Goal: Browse casually: Explore the website without a specific task or goal

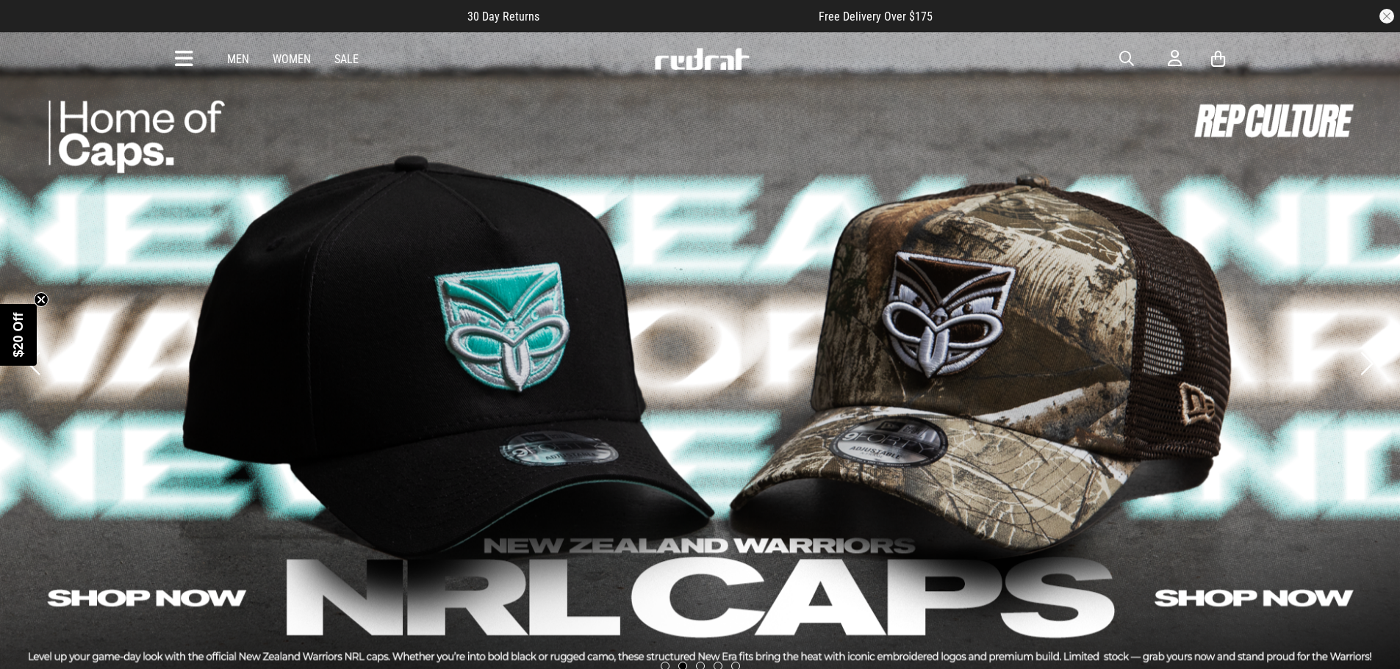
click at [178, 57] on icon at bounding box center [184, 59] width 18 height 24
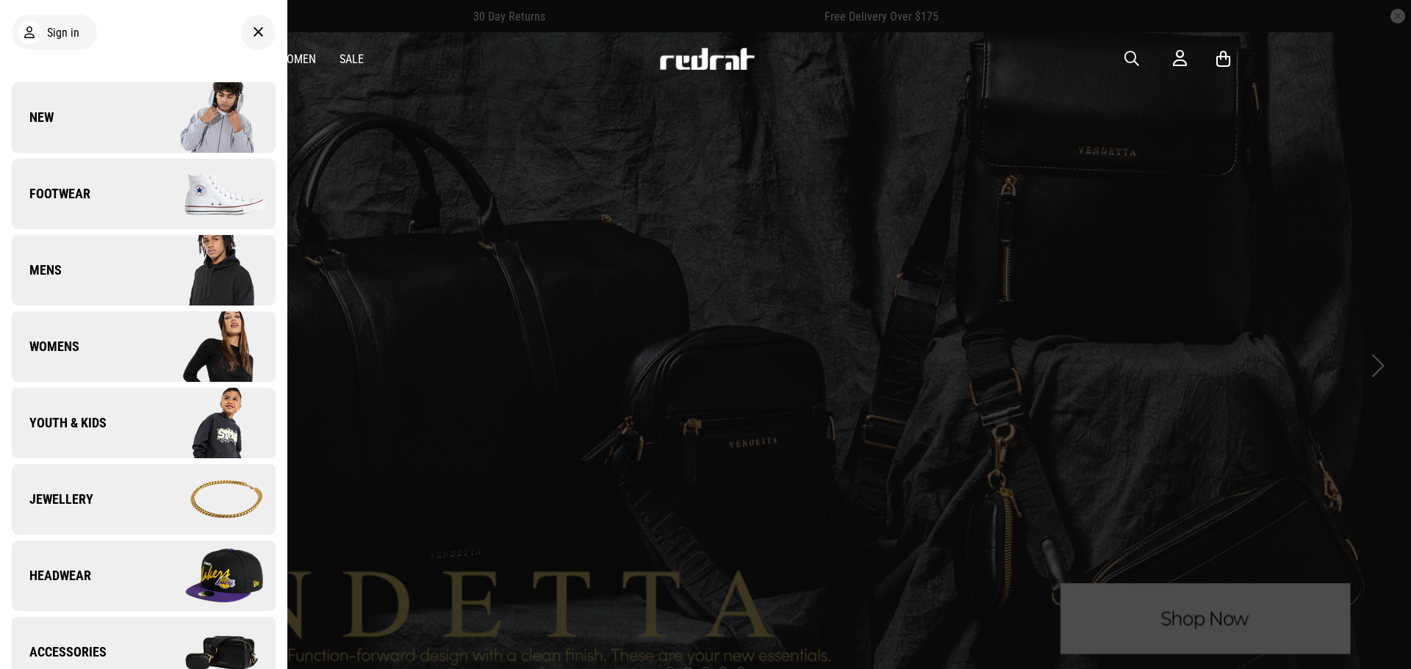
click at [454, 251] on div at bounding box center [705, 334] width 1411 height 669
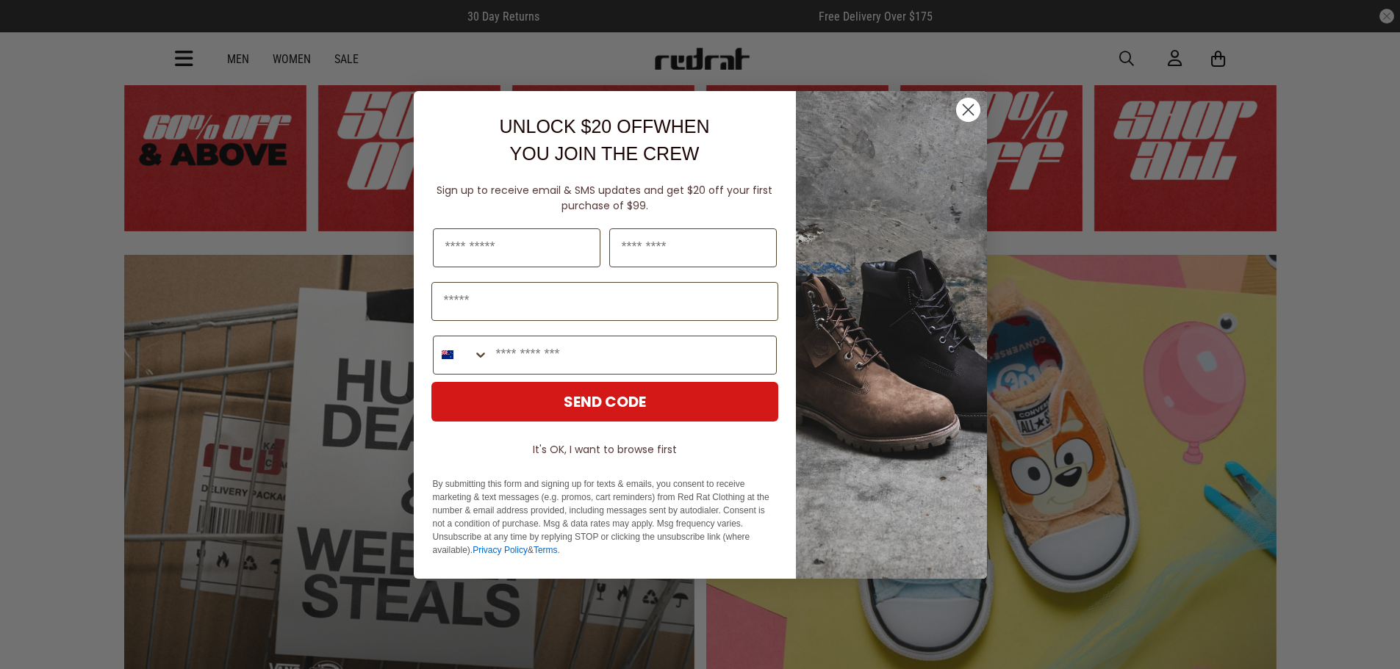
scroll to position [882, 0]
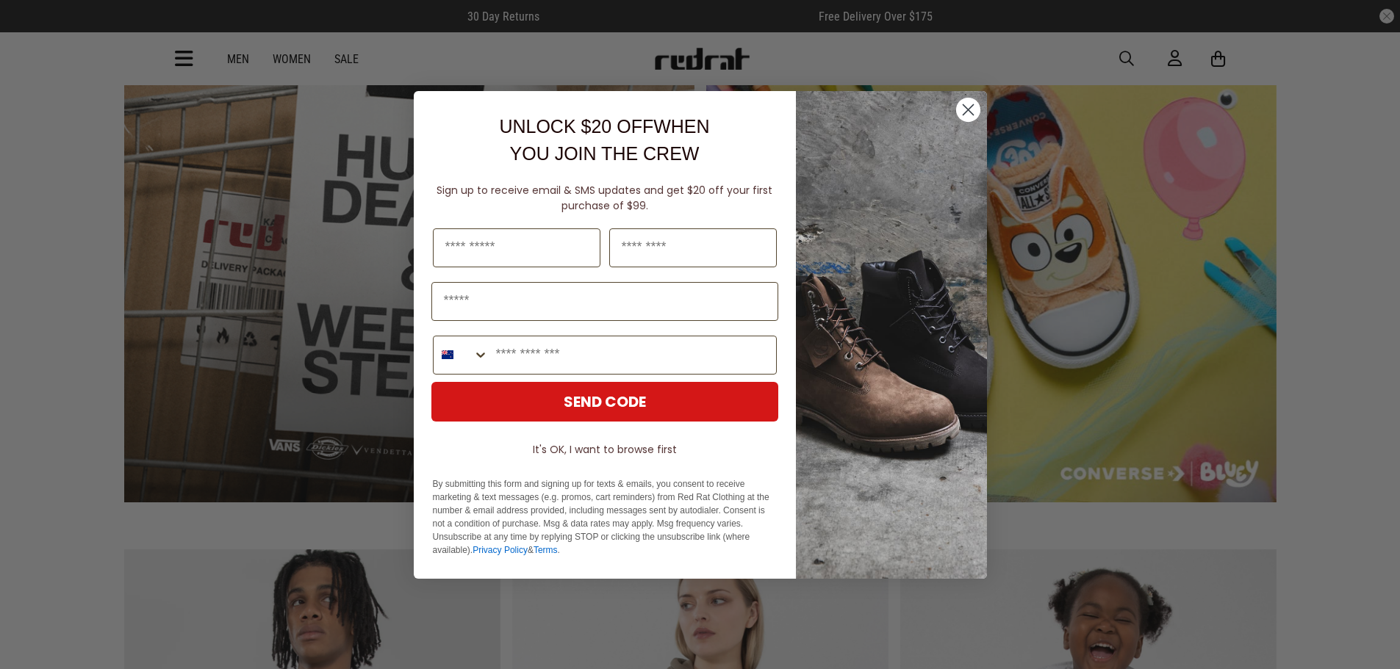
click at [975, 111] on circle "Close dialog" at bounding box center [967, 109] width 24 height 24
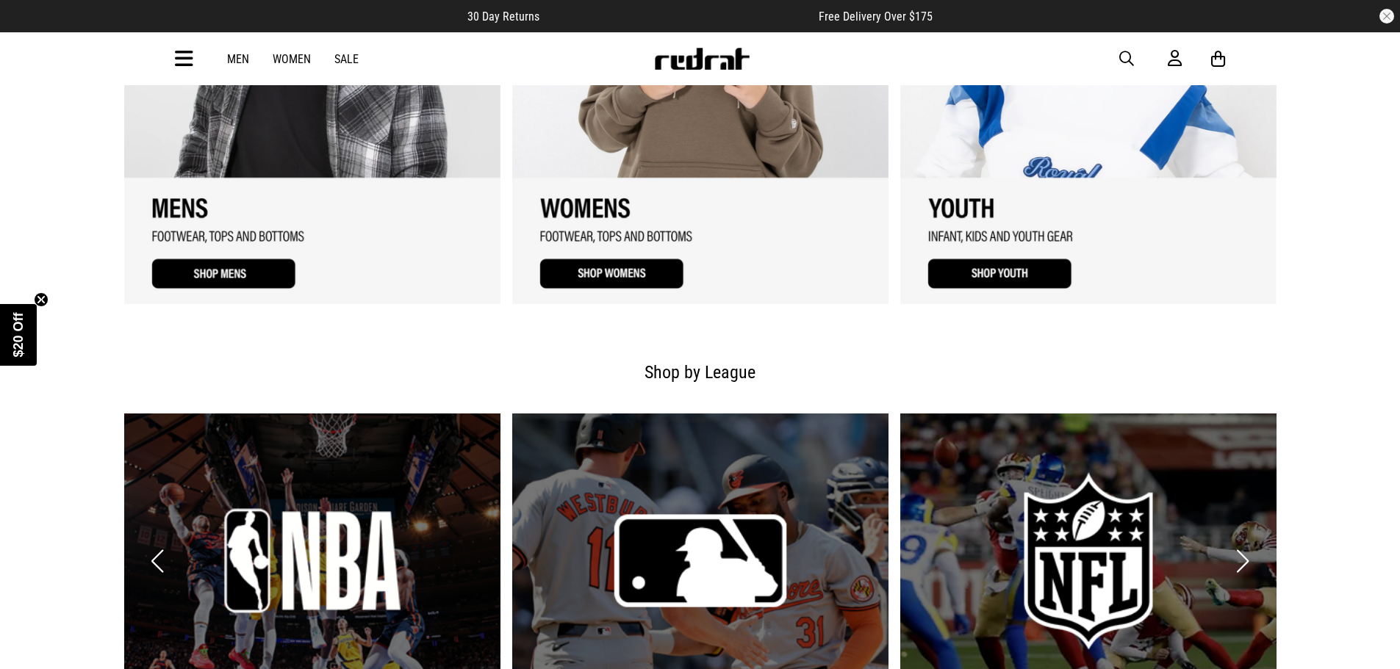
scroll to position [1837, 0]
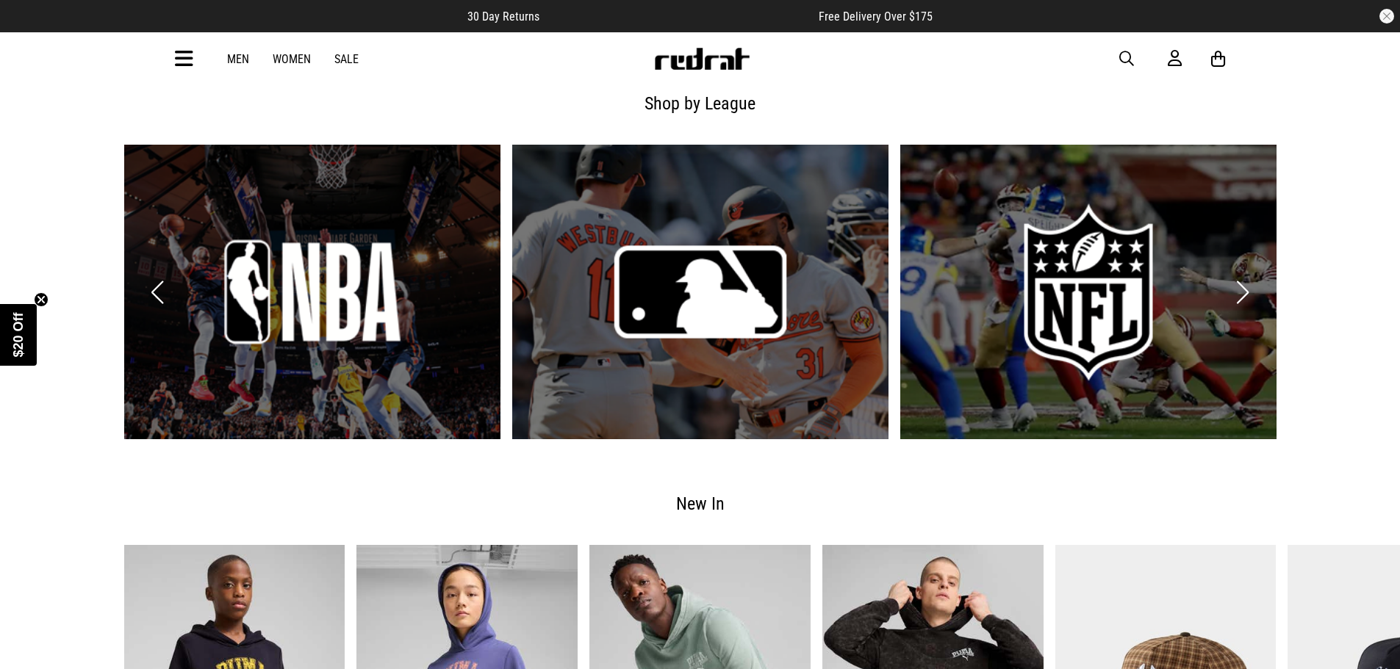
click at [1245, 287] on button "Next slide" at bounding box center [1243, 292] width 20 height 32
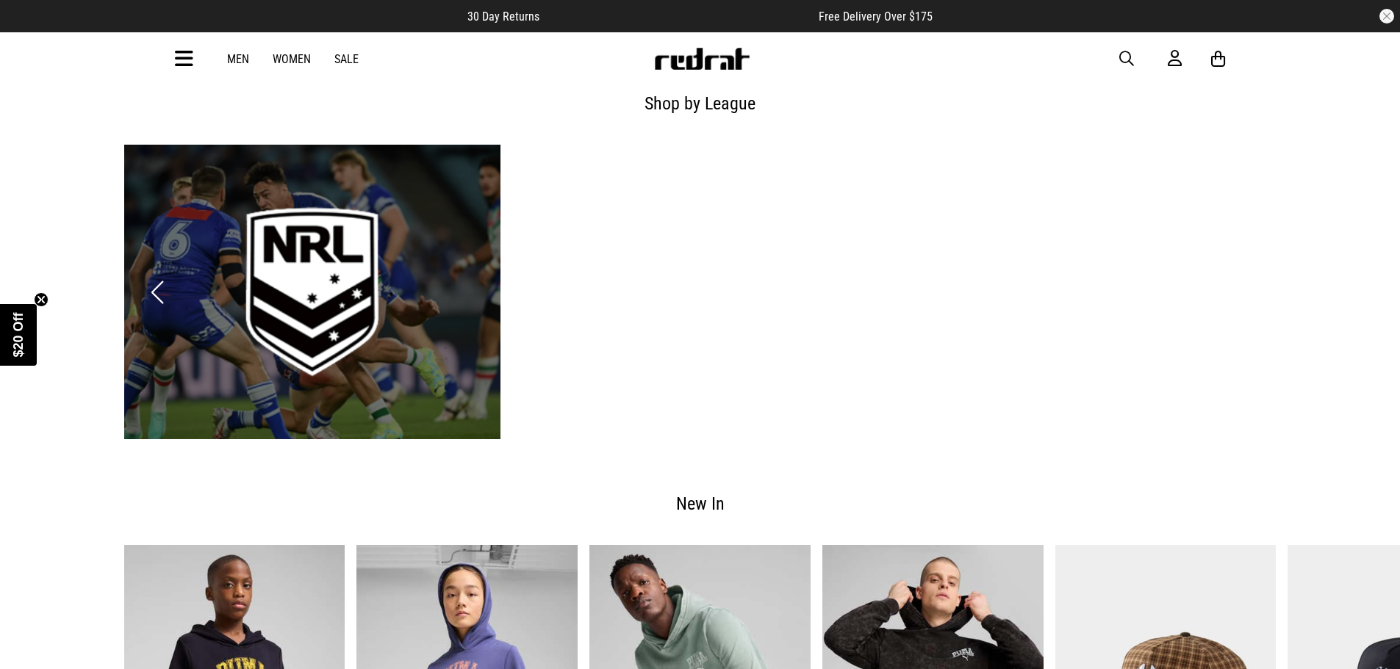
click at [384, 226] on link "4 / 6" at bounding box center [312, 292] width 376 height 295
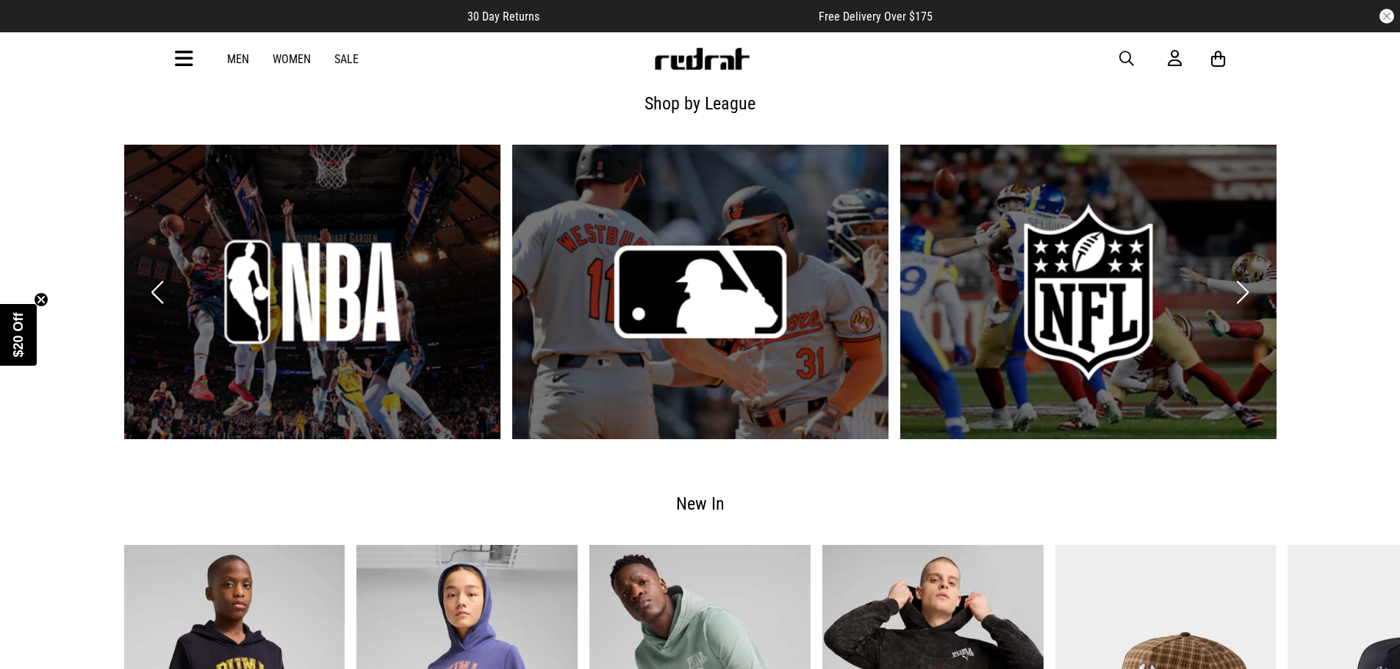
click at [1060, 333] on link "3 / 6" at bounding box center [1088, 292] width 376 height 295
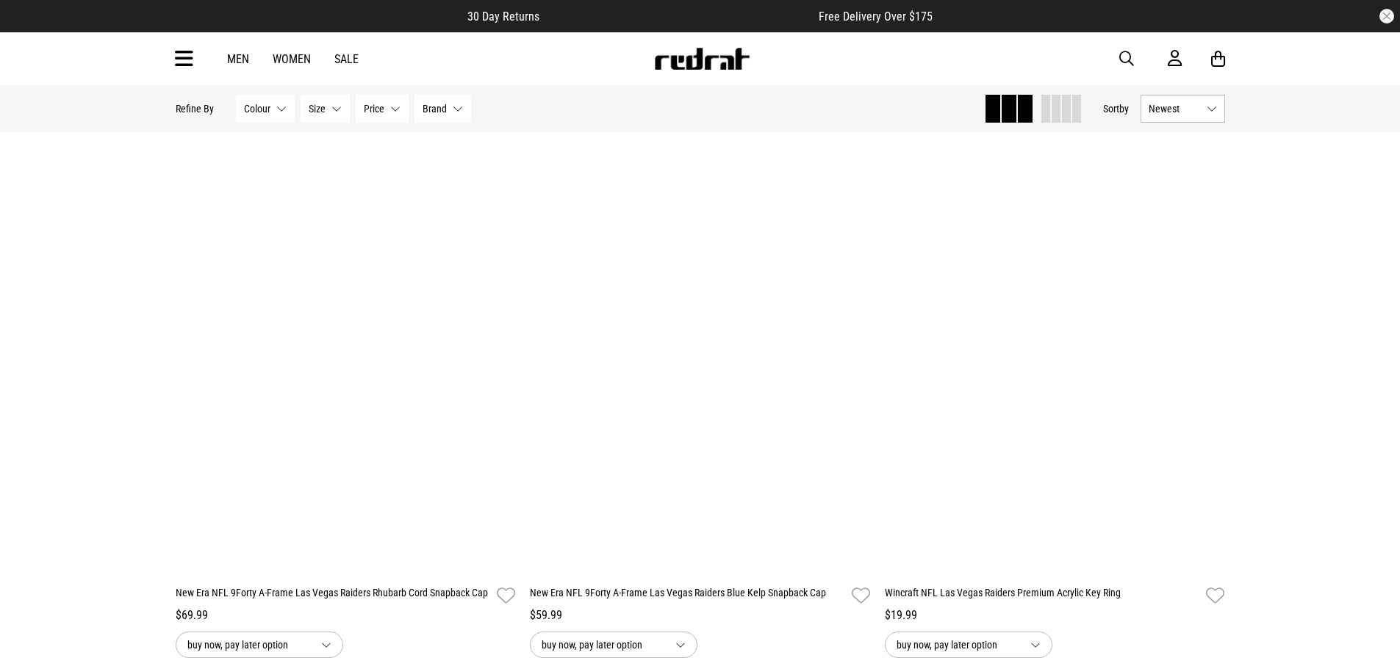
scroll to position [1984, 0]
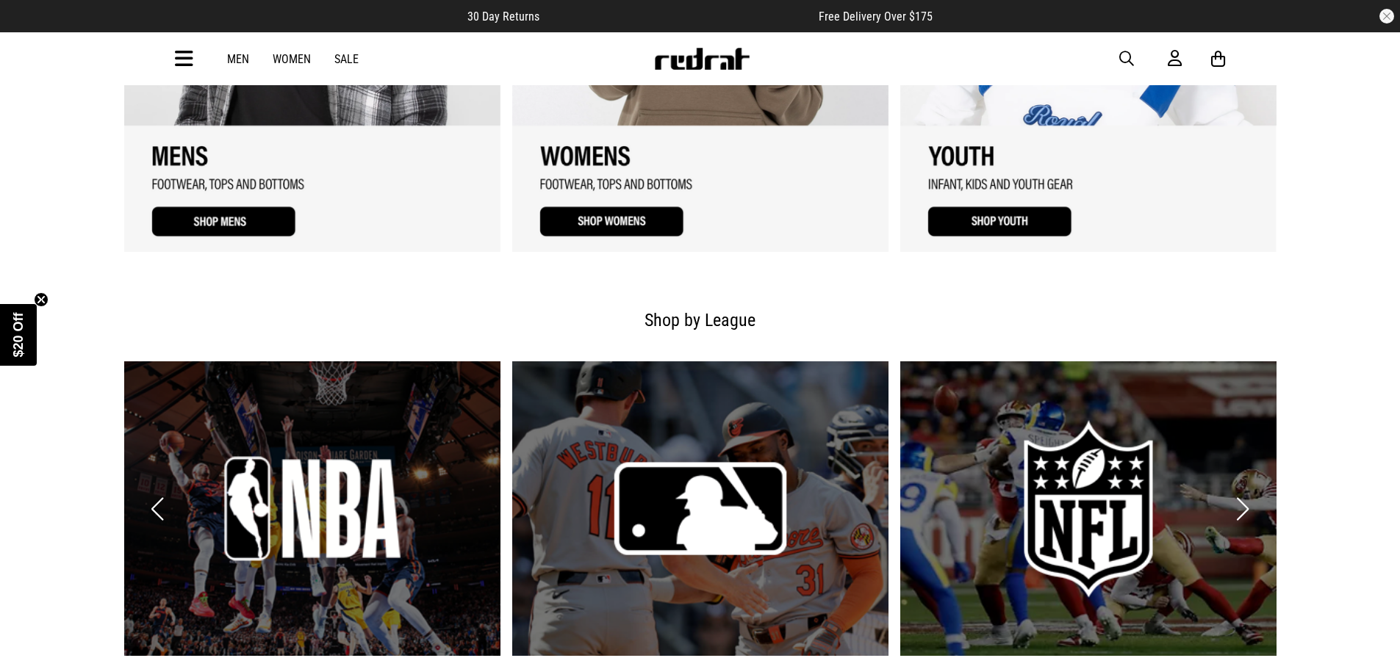
click at [347, 548] on link "1 / 6" at bounding box center [312, 509] width 376 height 295
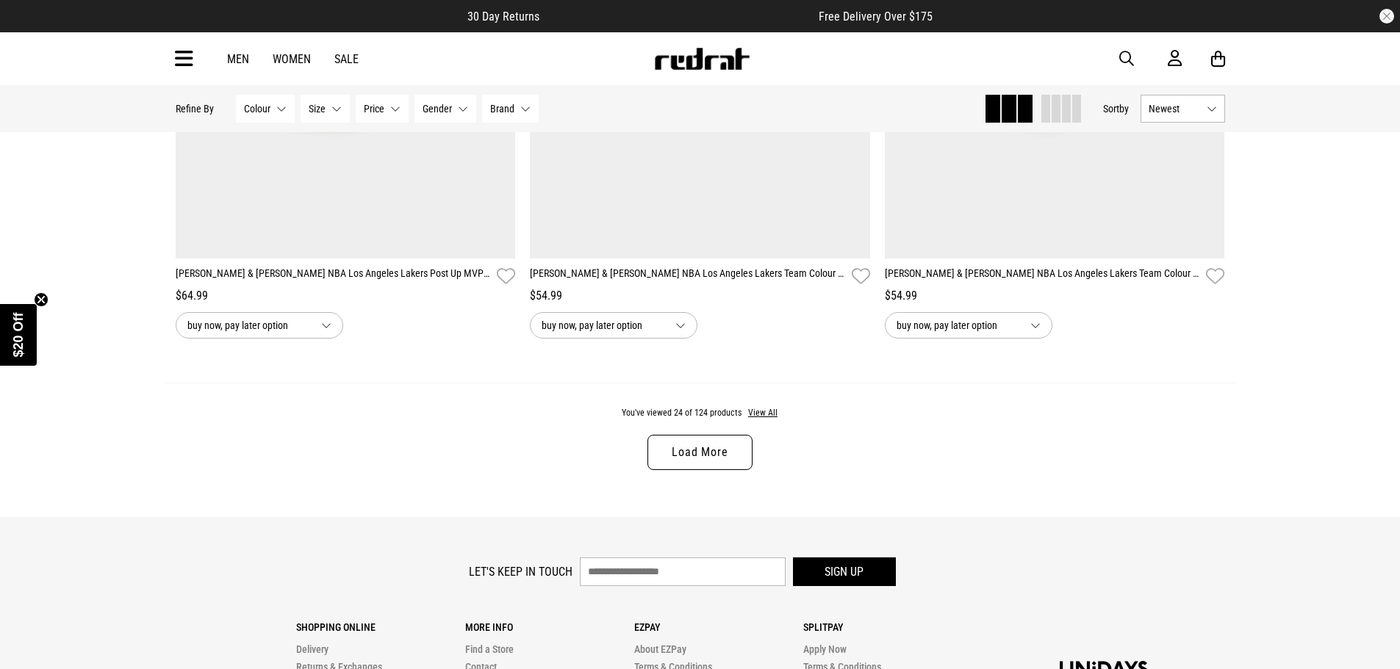
scroll to position [4776, 0]
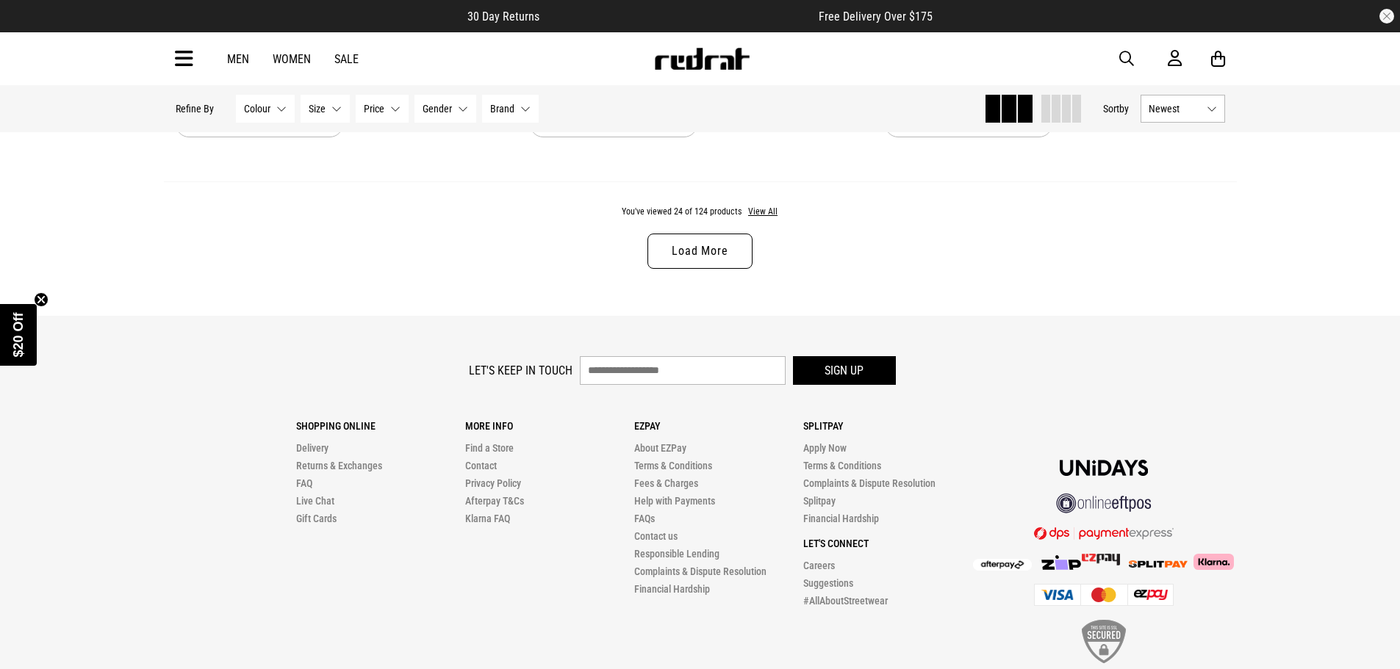
click at [702, 262] on link "Load More" at bounding box center [699, 251] width 104 height 35
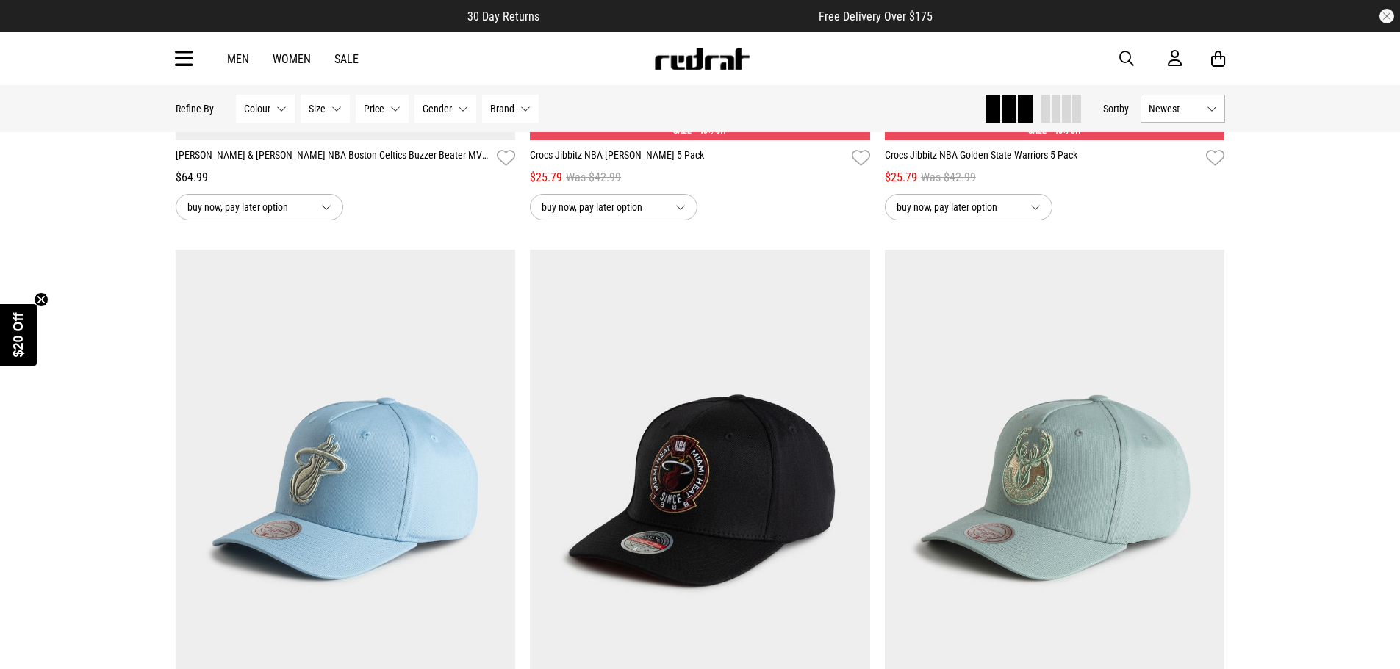
scroll to position [9112, 0]
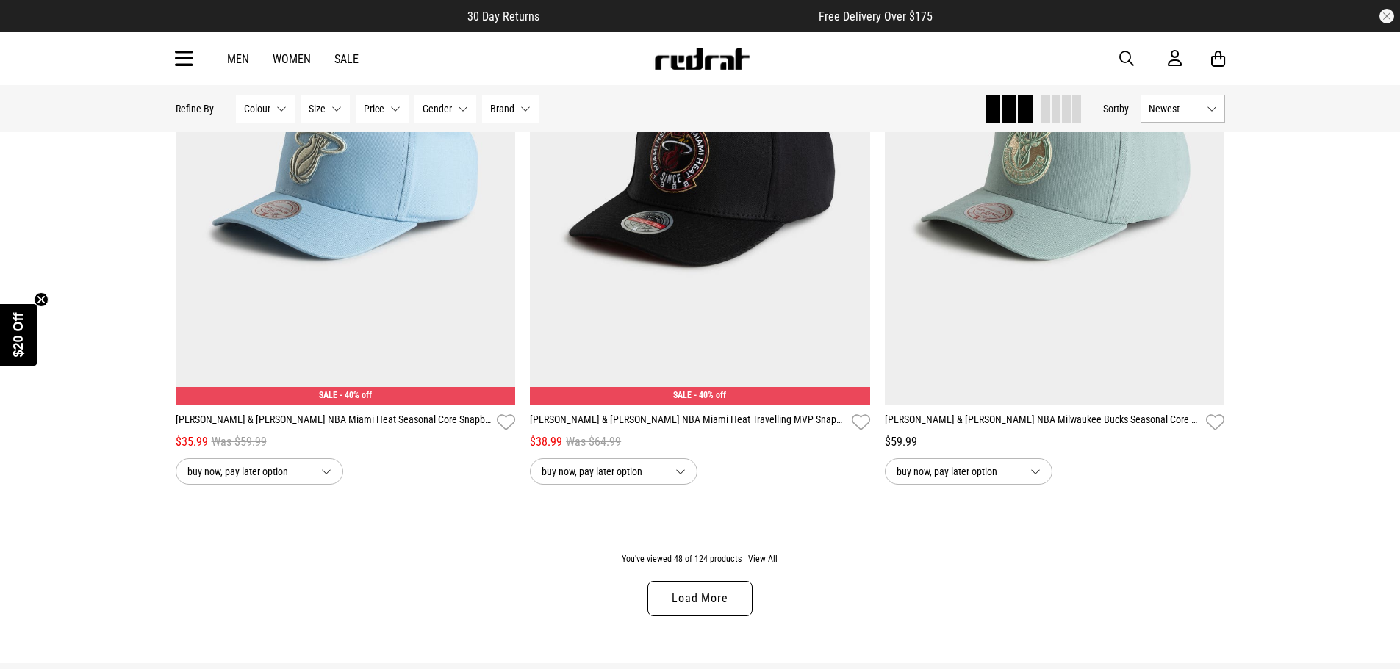
click at [722, 616] on link "Load More" at bounding box center [699, 598] width 104 height 35
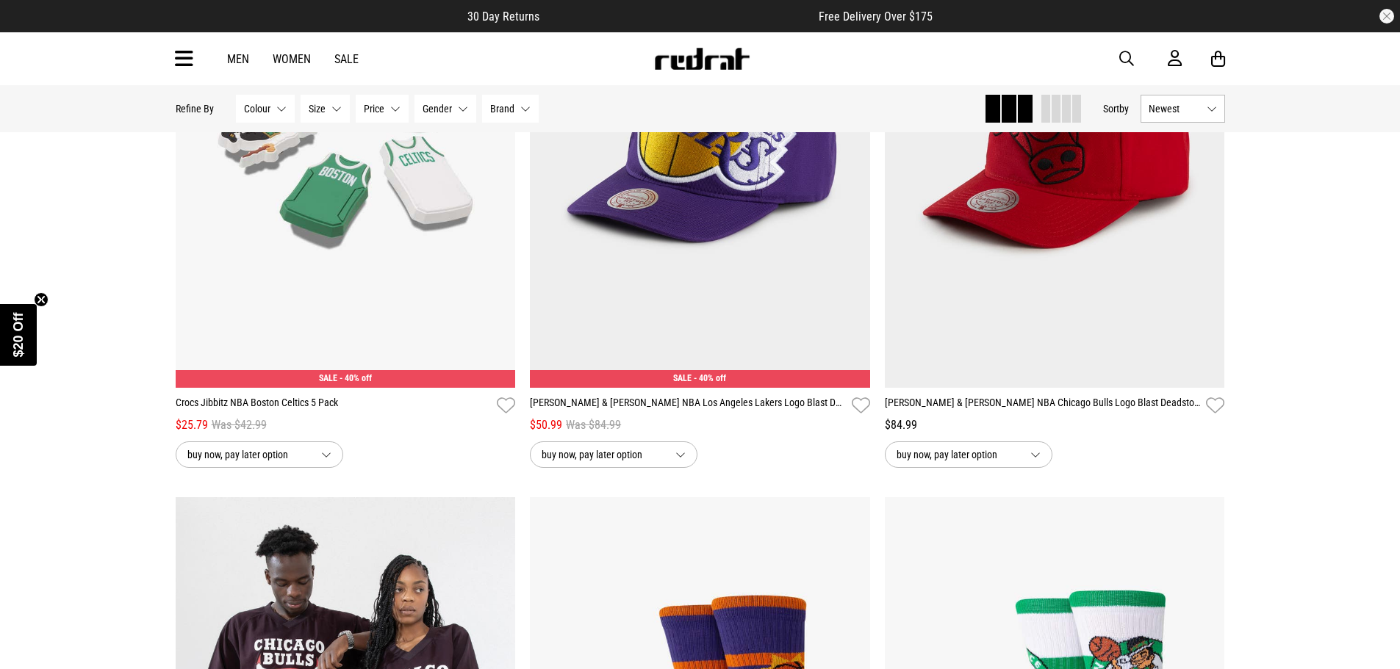
scroll to position [12639, 0]
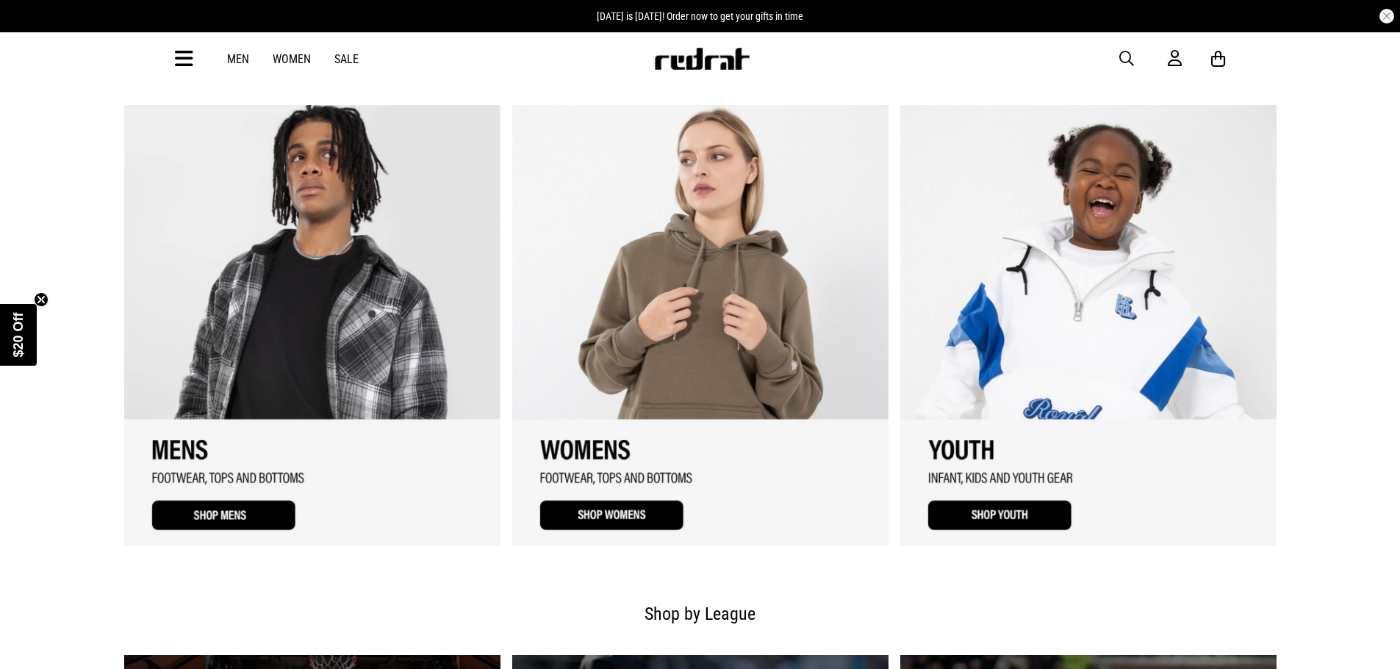
click at [1010, 515] on link "3 / 3" at bounding box center [1088, 325] width 376 height 441
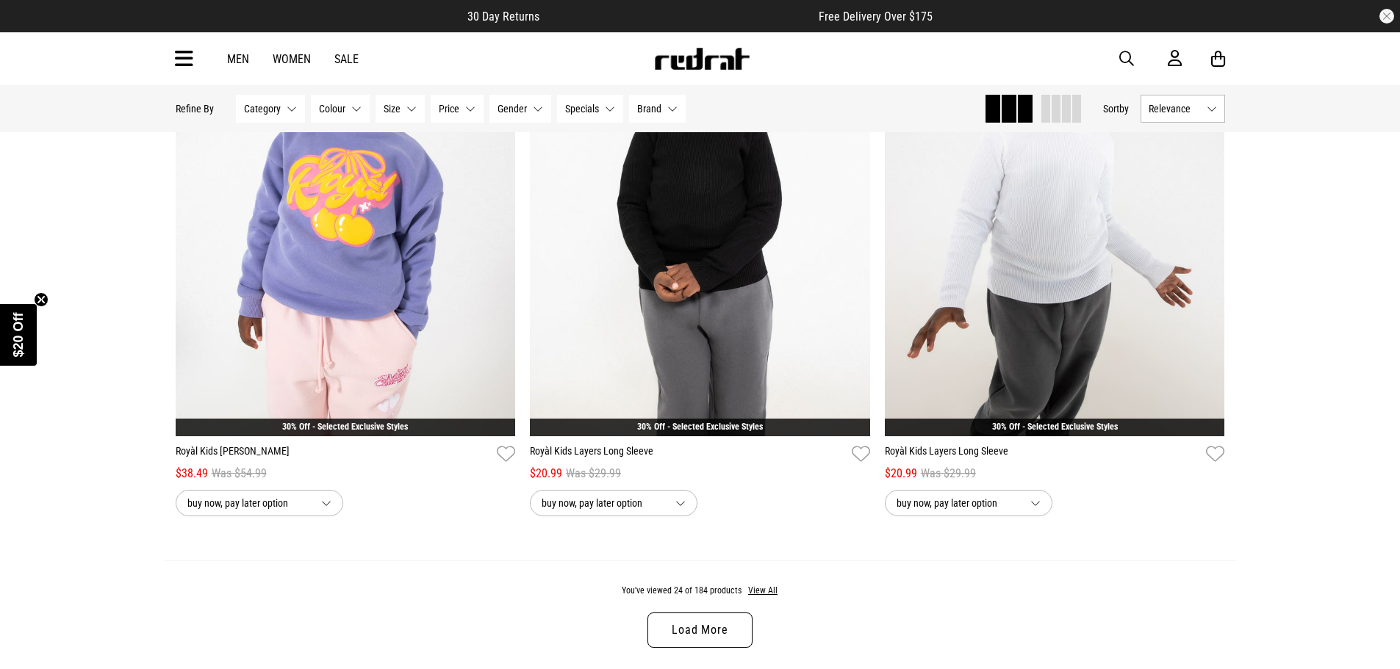
scroll to position [4482, 0]
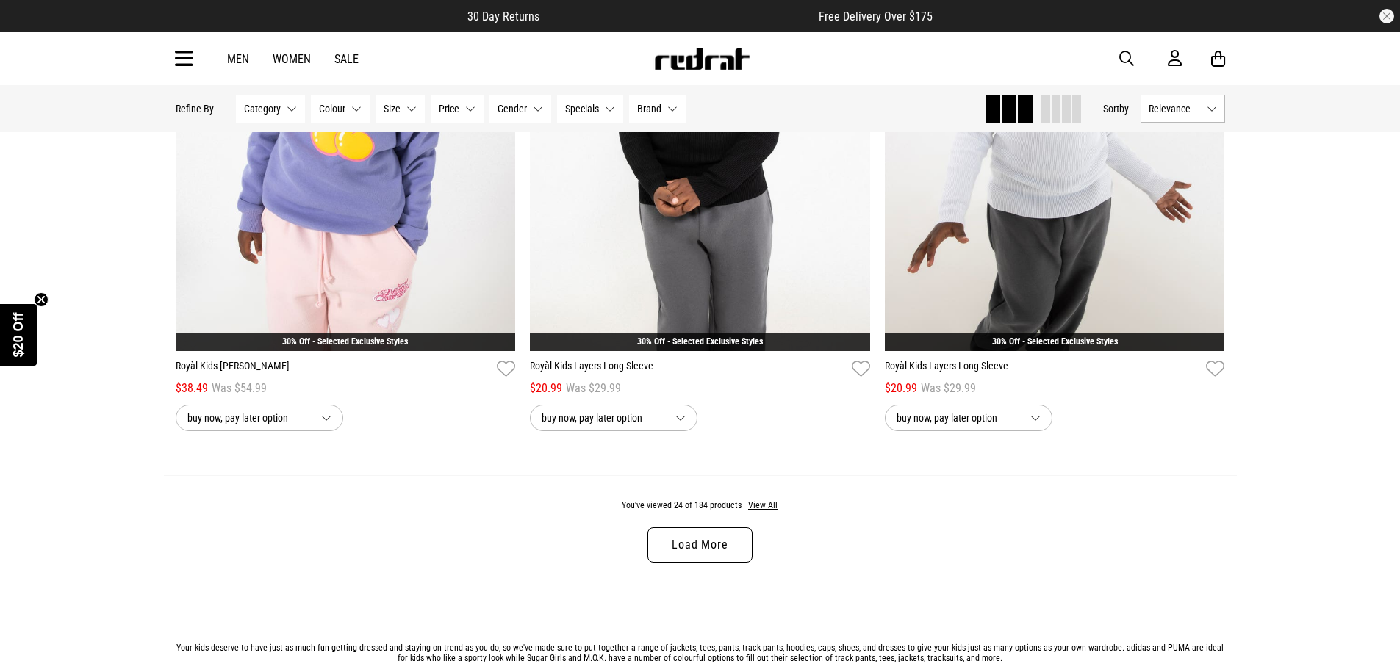
click at [698, 553] on link "Load More" at bounding box center [699, 545] width 104 height 35
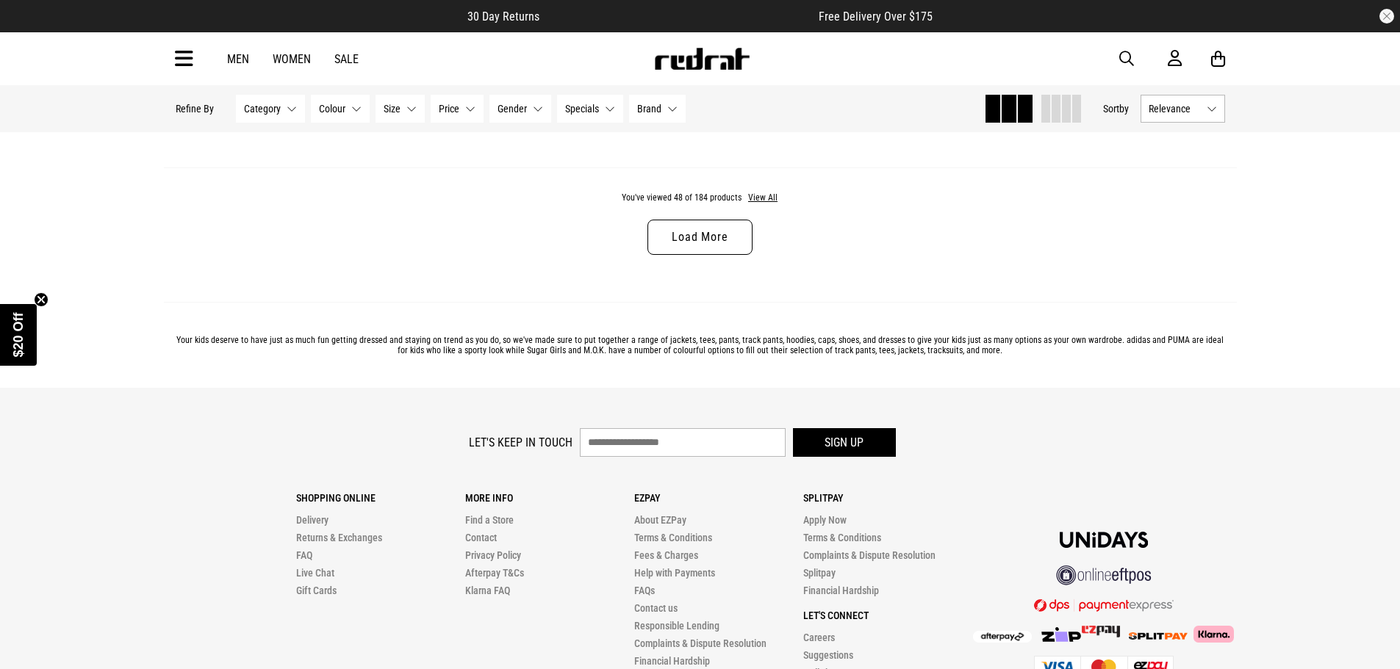
scroll to position [9479, 0]
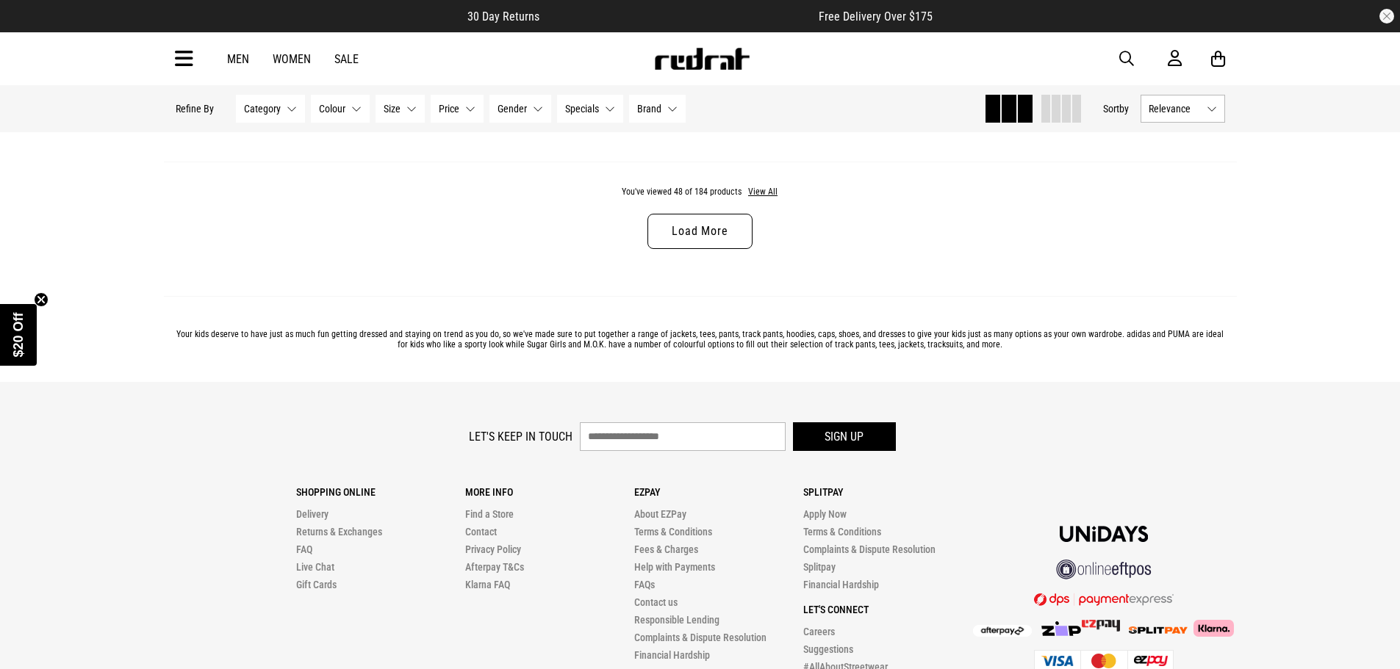
click at [697, 246] on link "Load More" at bounding box center [699, 231] width 104 height 35
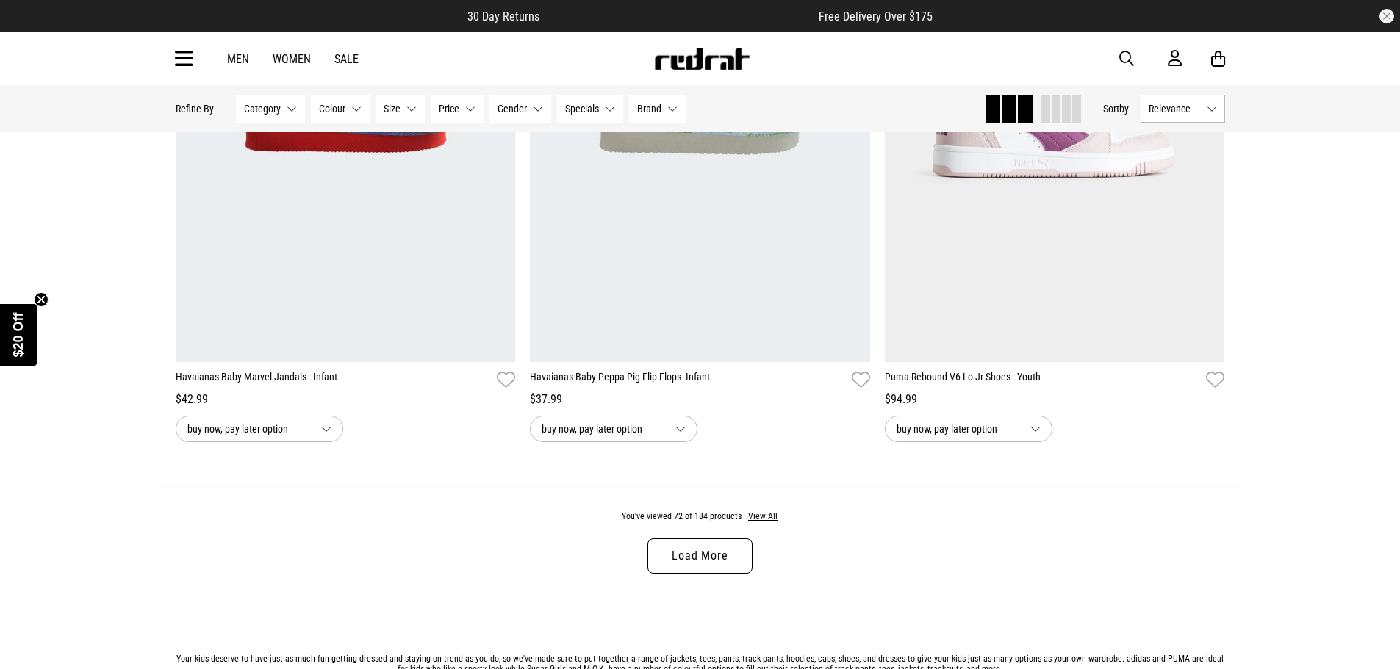
scroll to position [14255, 0]
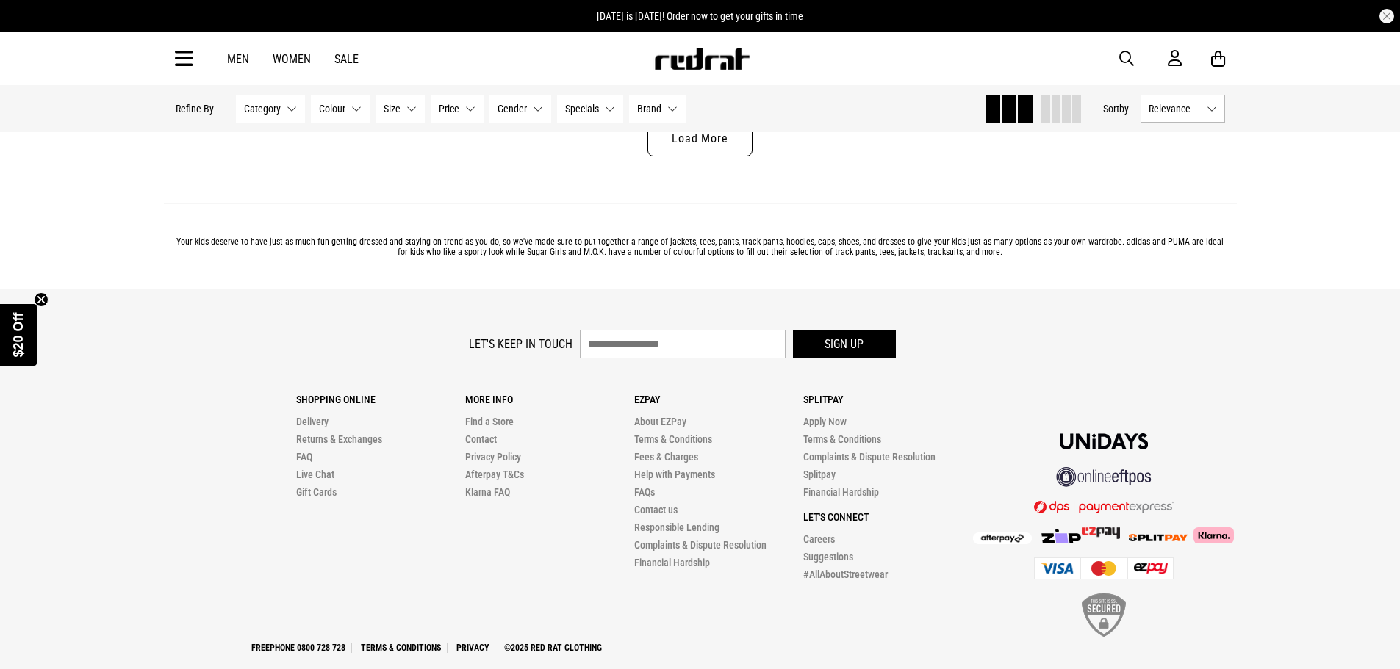
click at [709, 155] on link "Load More" at bounding box center [699, 138] width 104 height 35
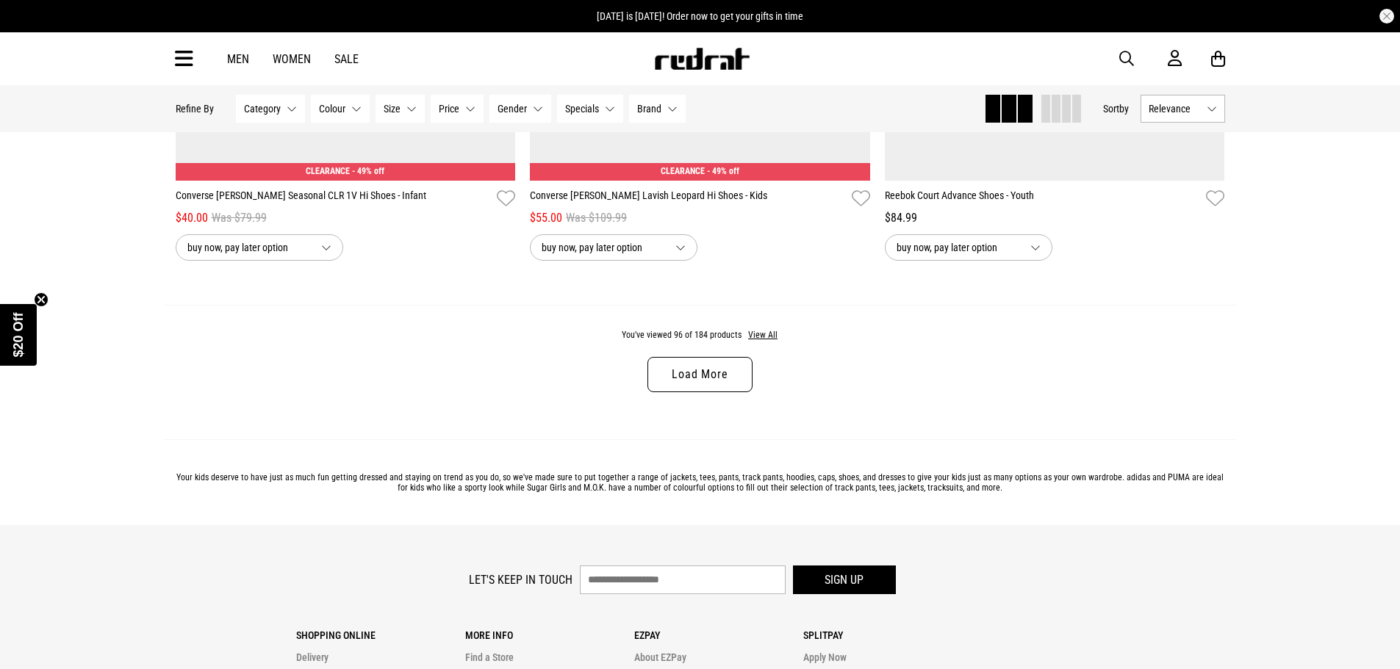
scroll to position [18737, 0]
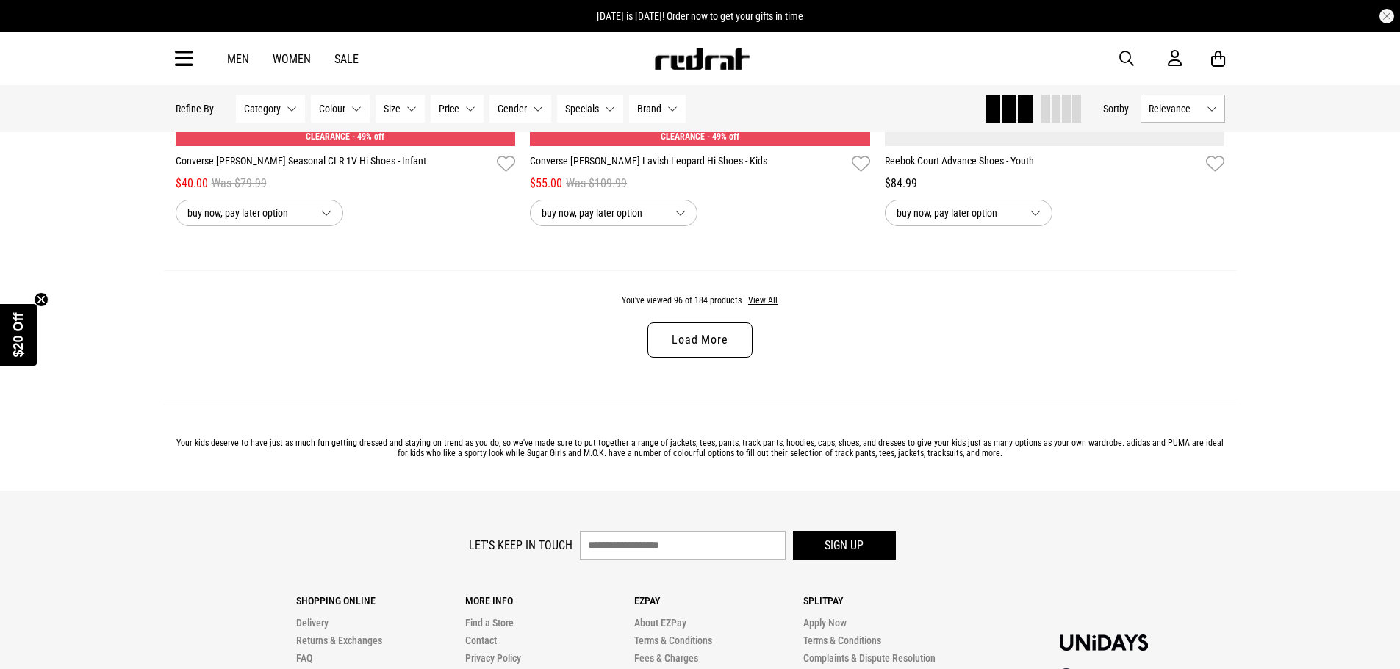
click at [723, 358] on link "Load More" at bounding box center [699, 340] width 104 height 35
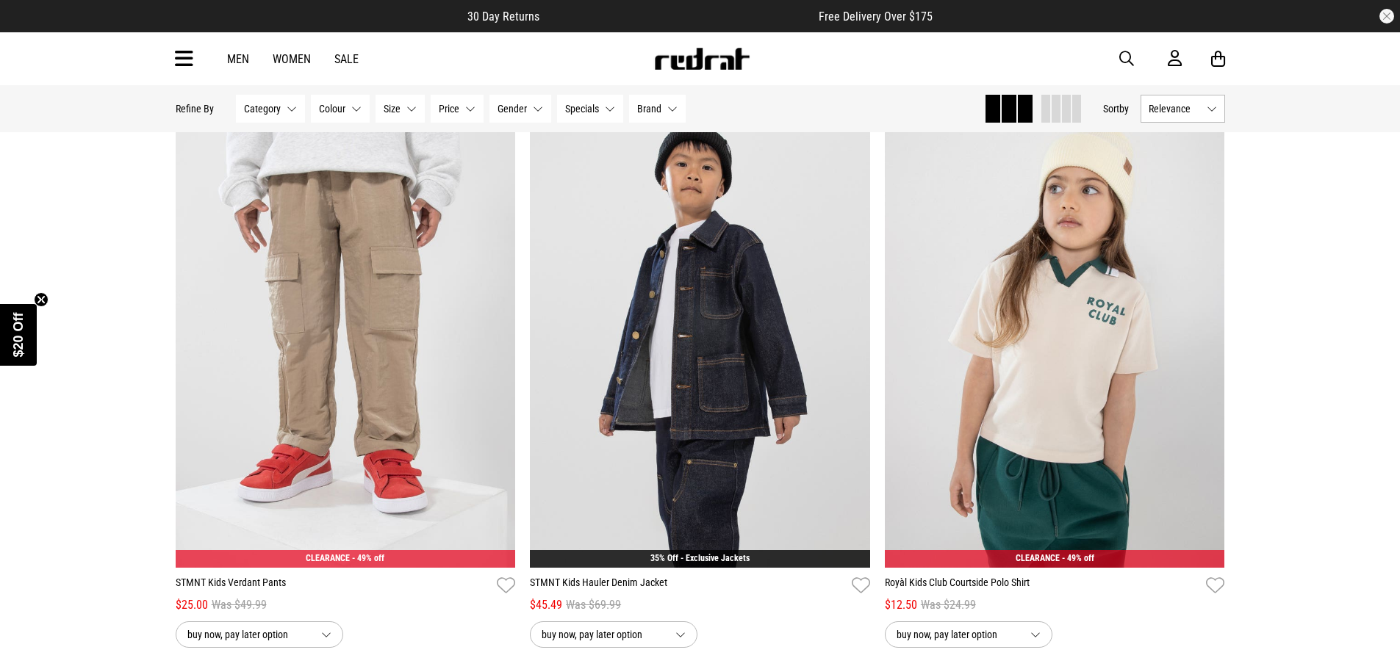
scroll to position [23367, 0]
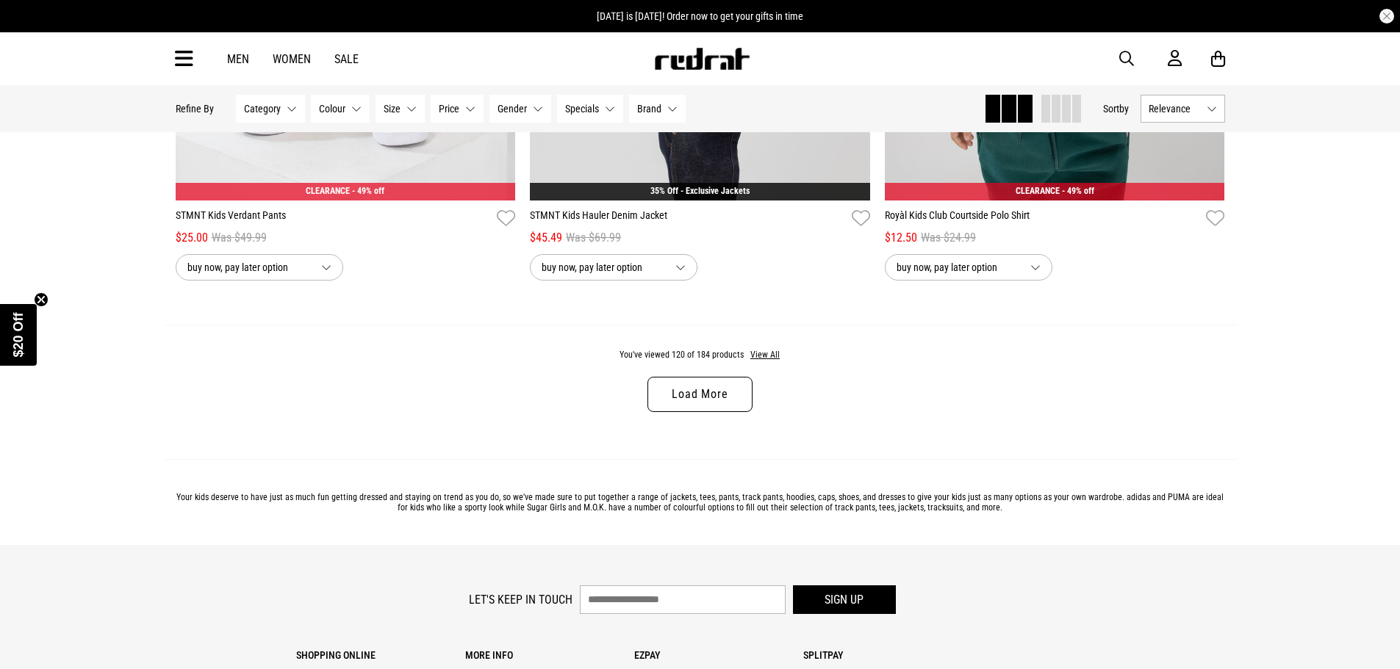
drag, startPoint x: 714, startPoint y: 425, endPoint x: 737, endPoint y: 430, distance: 23.2
click at [714, 412] on link "Load More" at bounding box center [699, 394] width 104 height 35
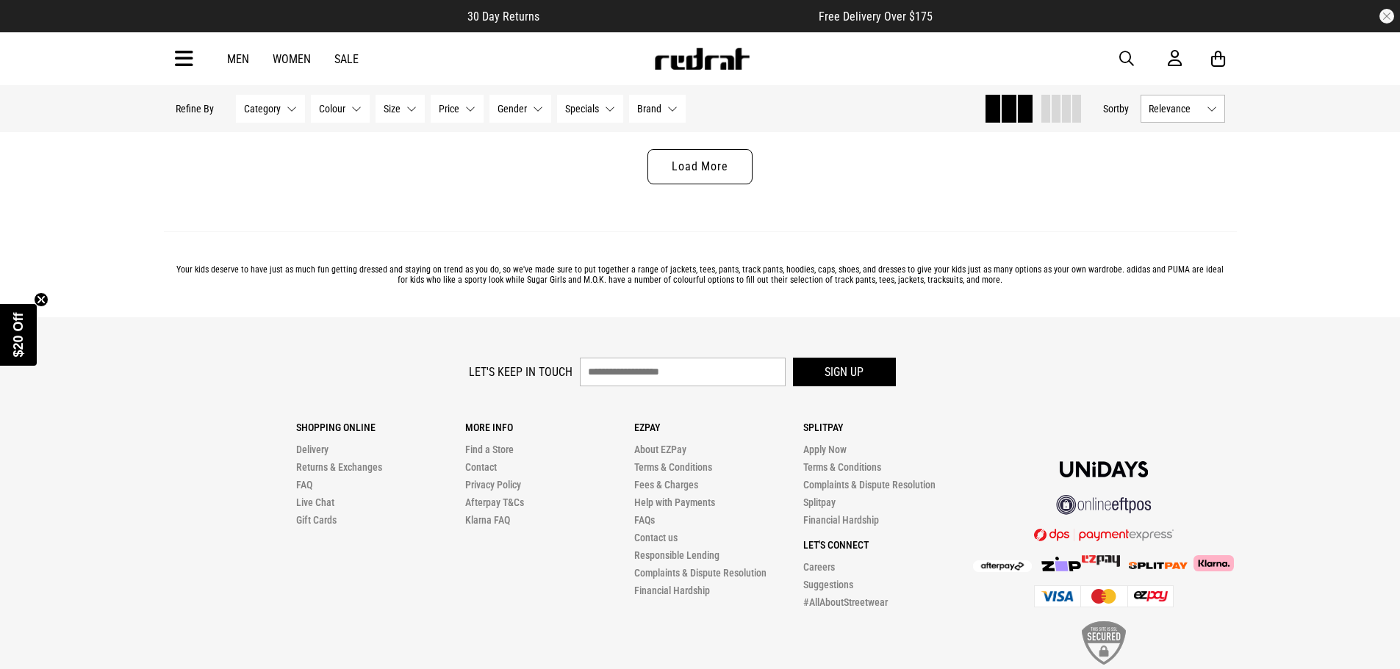
scroll to position [28143, 0]
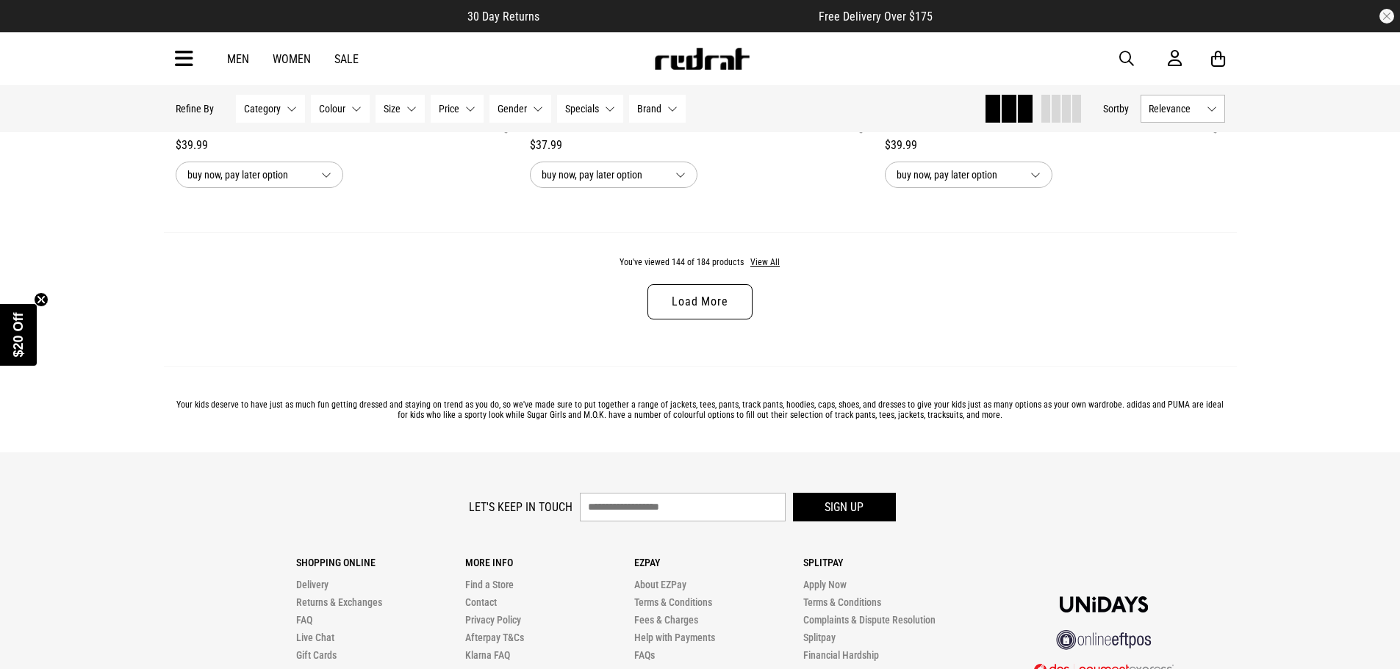
click at [687, 320] on link "Load More" at bounding box center [699, 301] width 104 height 35
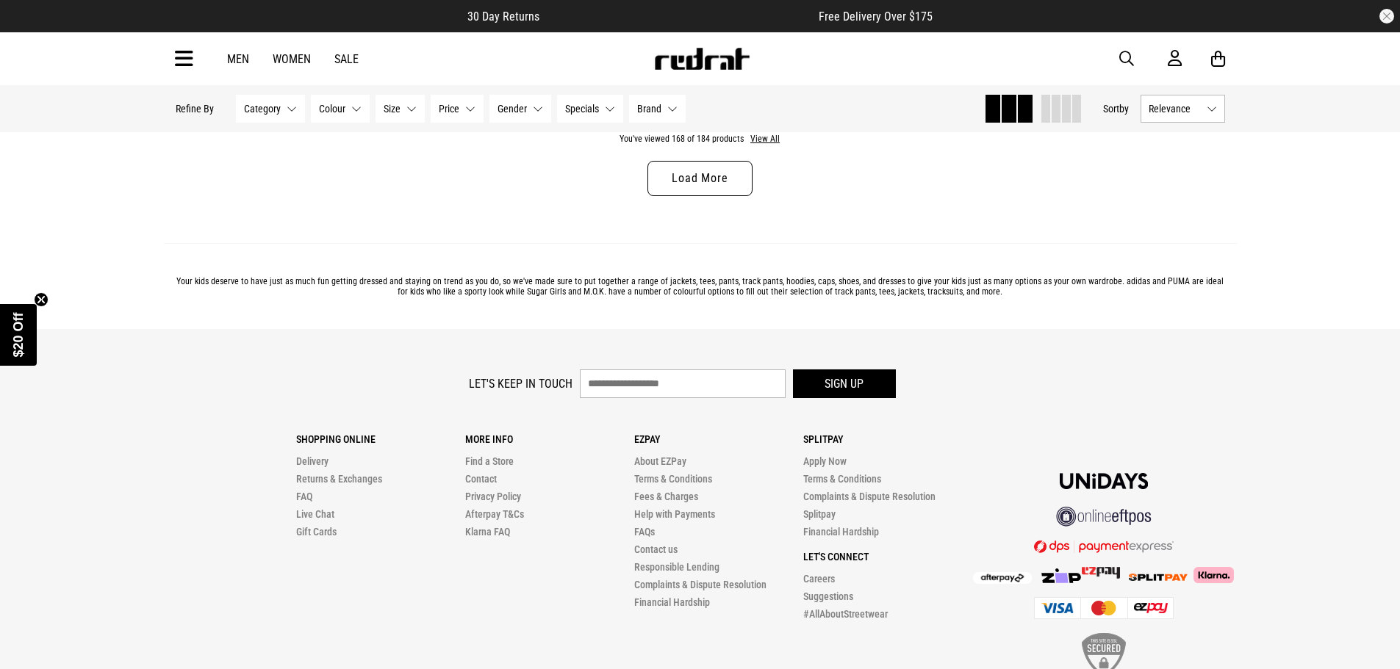
scroll to position [32764, 0]
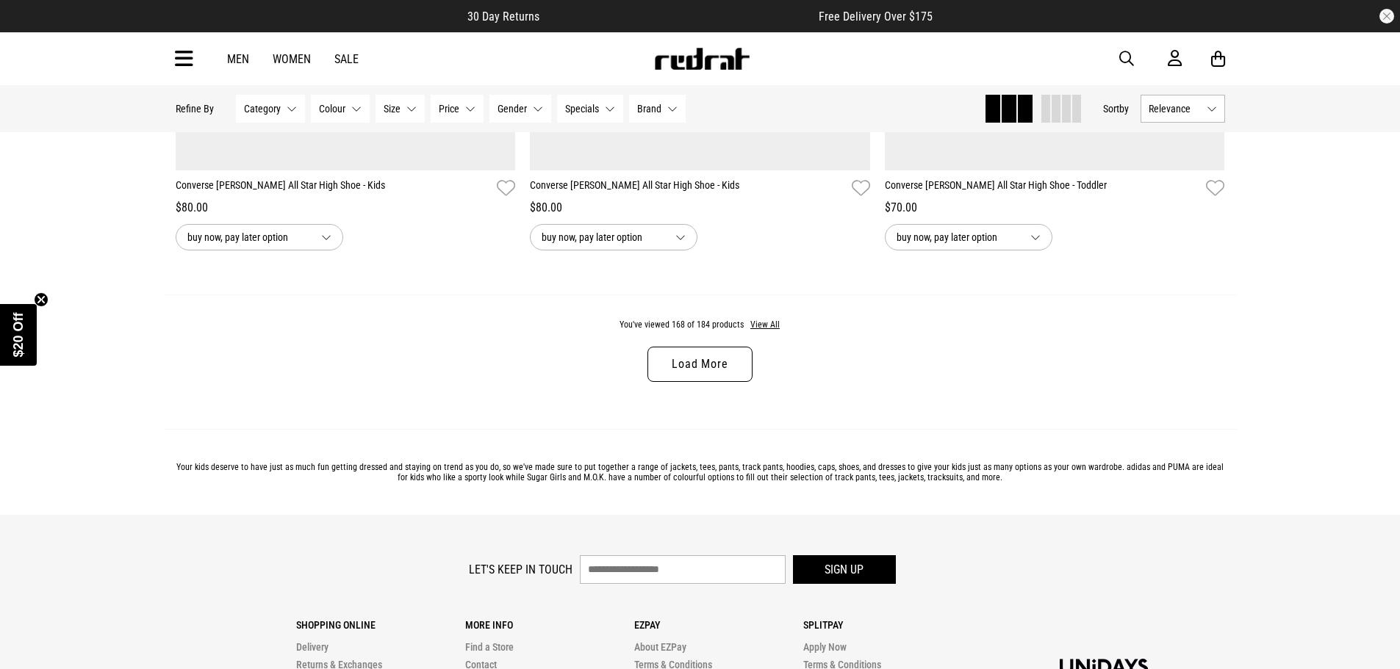
click at [719, 382] on link "Load More" at bounding box center [699, 364] width 104 height 35
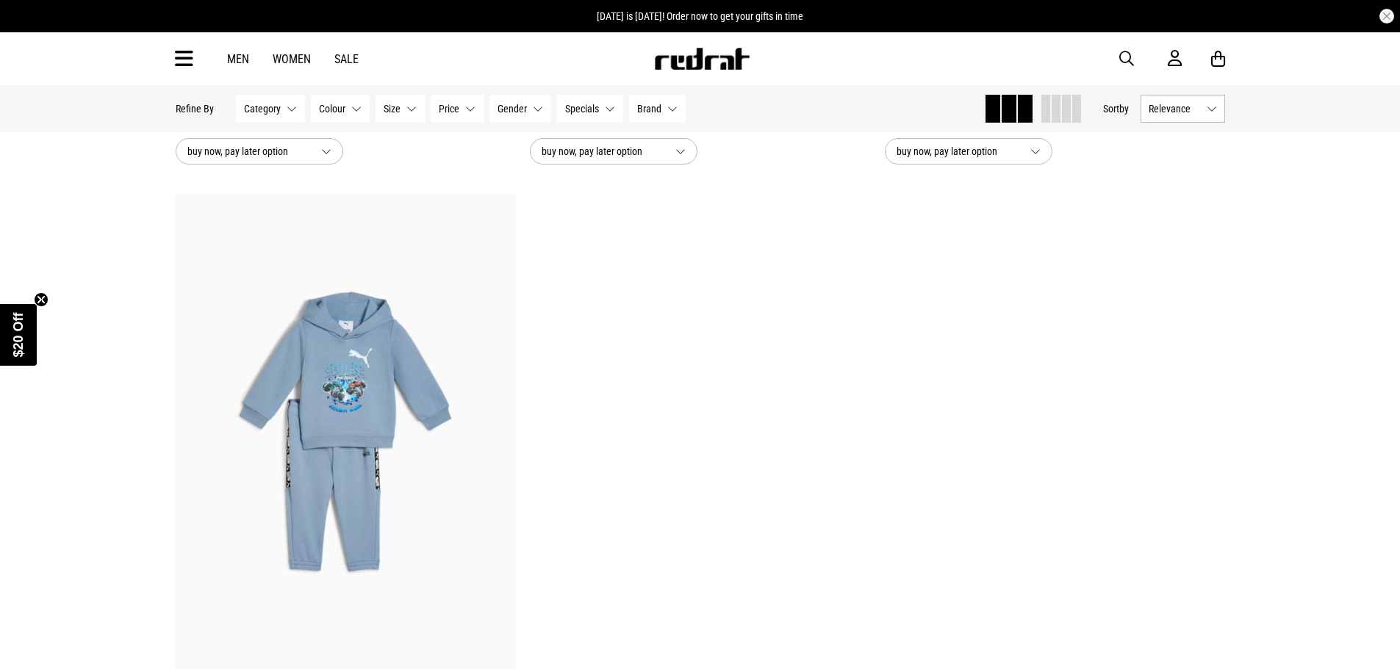
scroll to position [36071, 0]
